Goal: Connect with others: Connect with other users

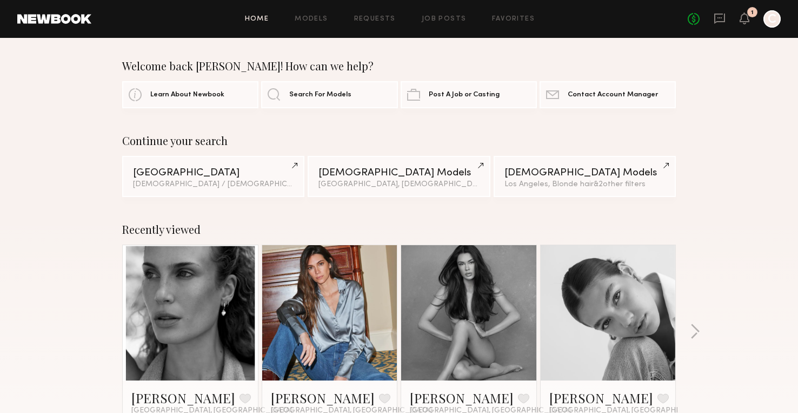
click at [205, 316] on link at bounding box center [190, 312] width 66 height 135
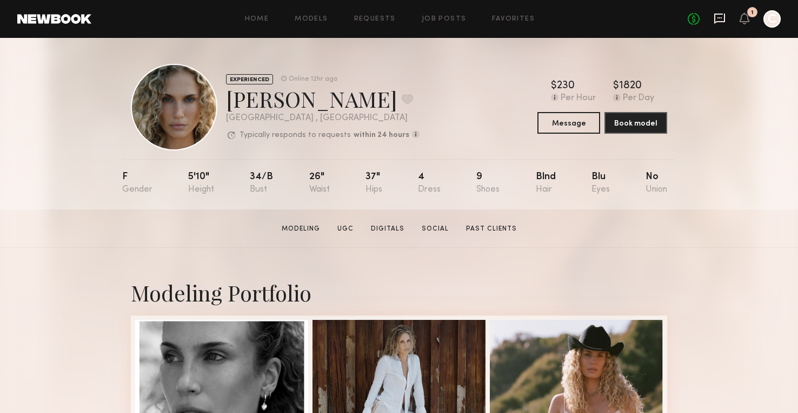
click at [721, 15] on icon at bounding box center [719, 19] width 11 height 10
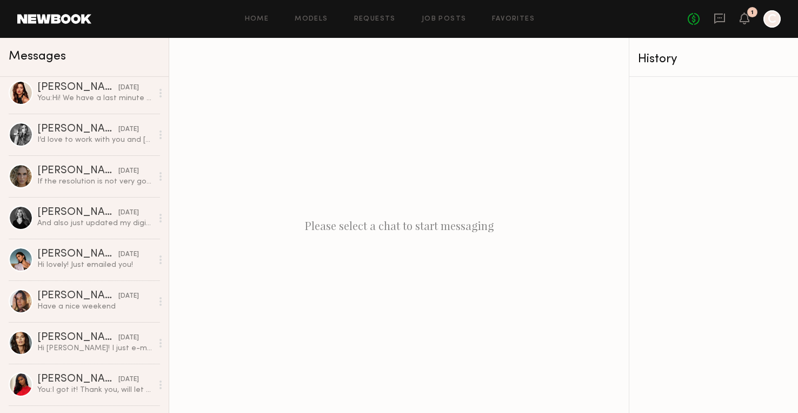
scroll to position [469, 0]
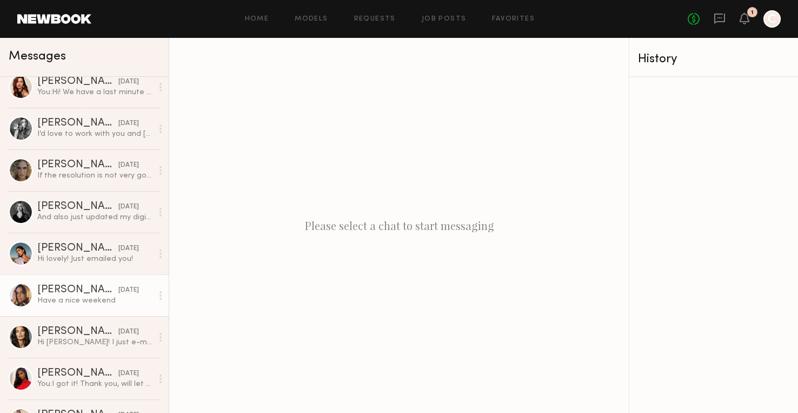
click at [68, 295] on div "Have a nice weekend" at bounding box center [94, 300] width 115 height 10
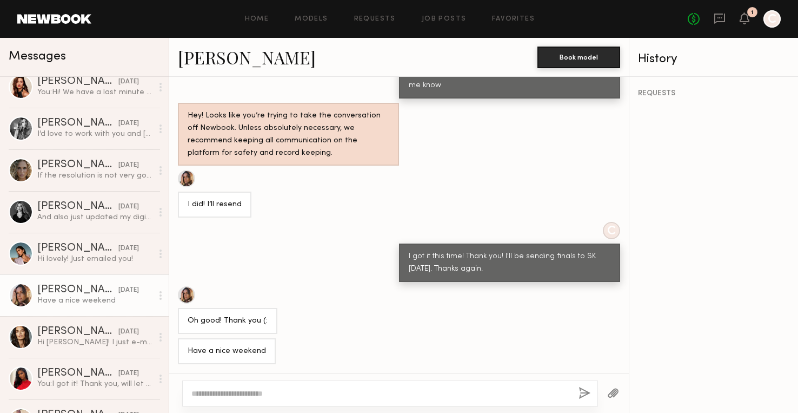
scroll to position [904, 0]
click at [215, 65] on link "[PERSON_NAME]" at bounding box center [247, 56] width 138 height 23
